Goal: Transaction & Acquisition: Purchase product/service

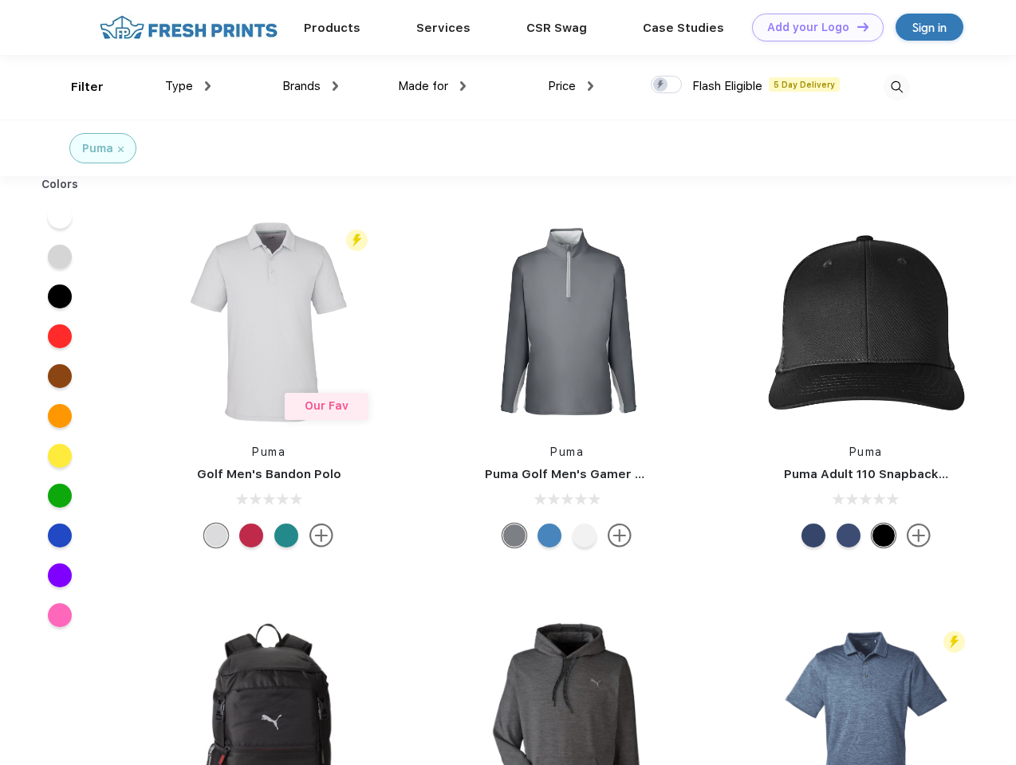
click at [812, 27] on link "Add your Logo Design Tool" at bounding box center [818, 28] width 132 height 28
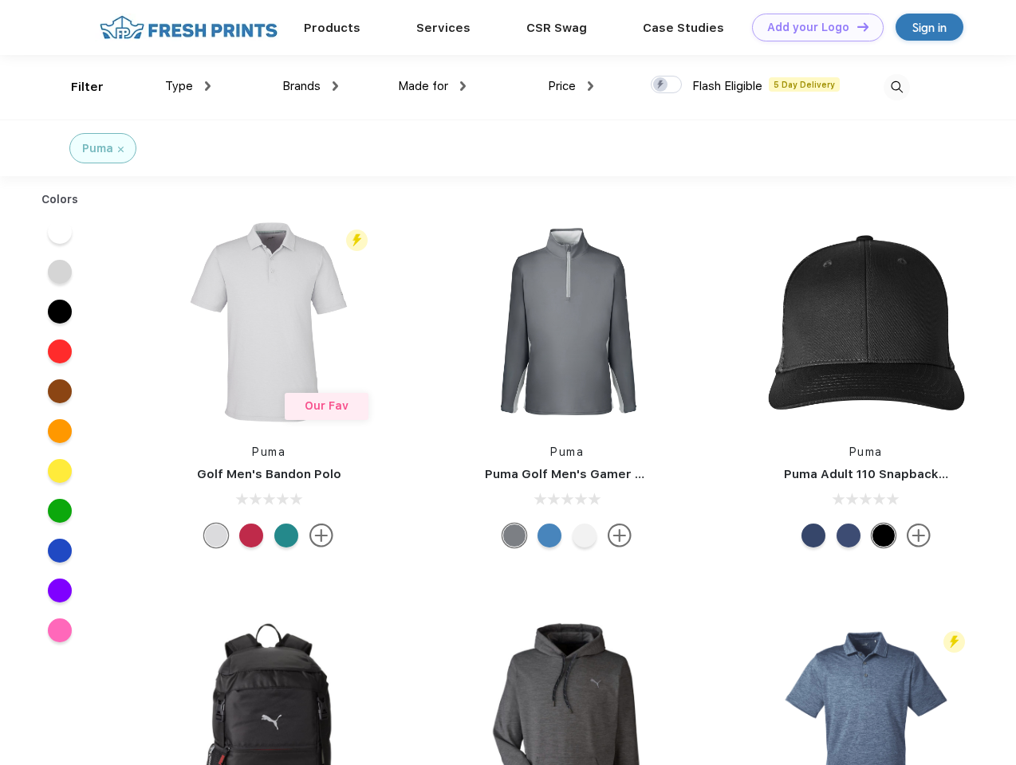
click at [0, 0] on div "Design Tool" at bounding box center [0, 0] width 0 height 0
click at [855, 26] on link "Add your Logo Design Tool" at bounding box center [818, 28] width 132 height 28
click at [77, 87] on div "Filter" at bounding box center [87, 87] width 33 height 18
click at [188, 86] on span "Type" at bounding box center [179, 86] width 28 height 14
click at [310, 86] on span "Brands" at bounding box center [301, 86] width 38 height 14
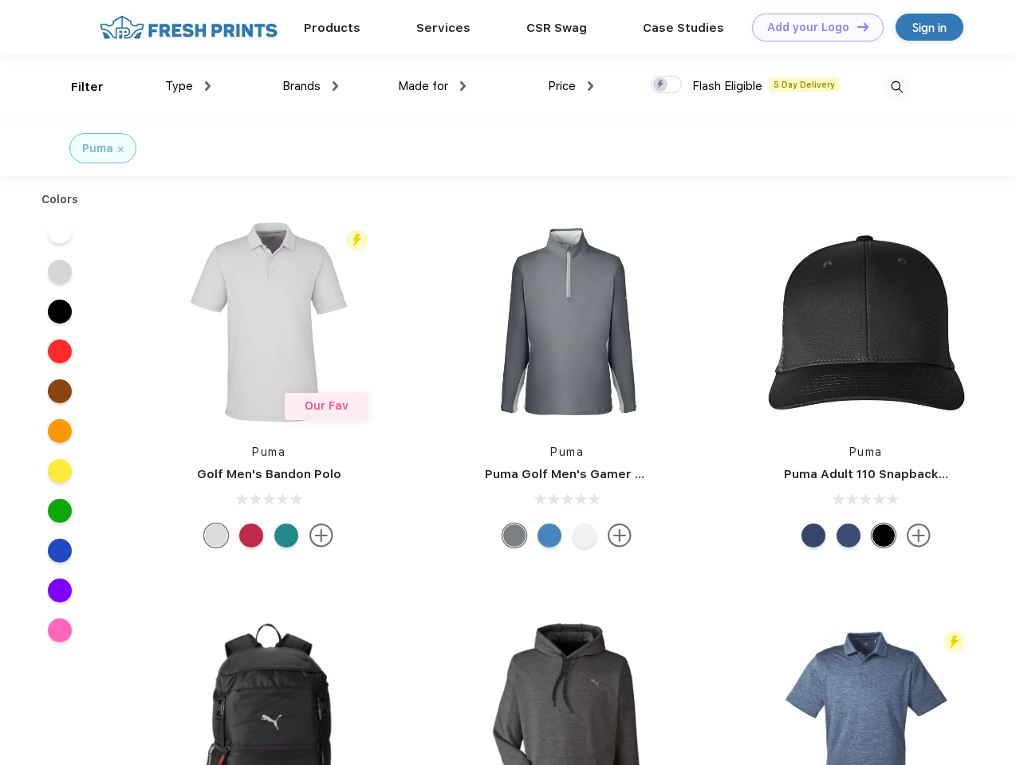
click at [432, 86] on span "Made for" at bounding box center [423, 86] width 50 height 14
click at [571, 86] on span "Price" at bounding box center [562, 86] width 28 height 14
click at [666, 85] on div at bounding box center [665, 85] width 31 height 18
click at [661, 85] on input "checkbox" at bounding box center [655, 80] width 10 height 10
click at [896, 87] on img at bounding box center [896, 87] width 26 height 26
